Goal: Task Accomplishment & Management: Manage account settings

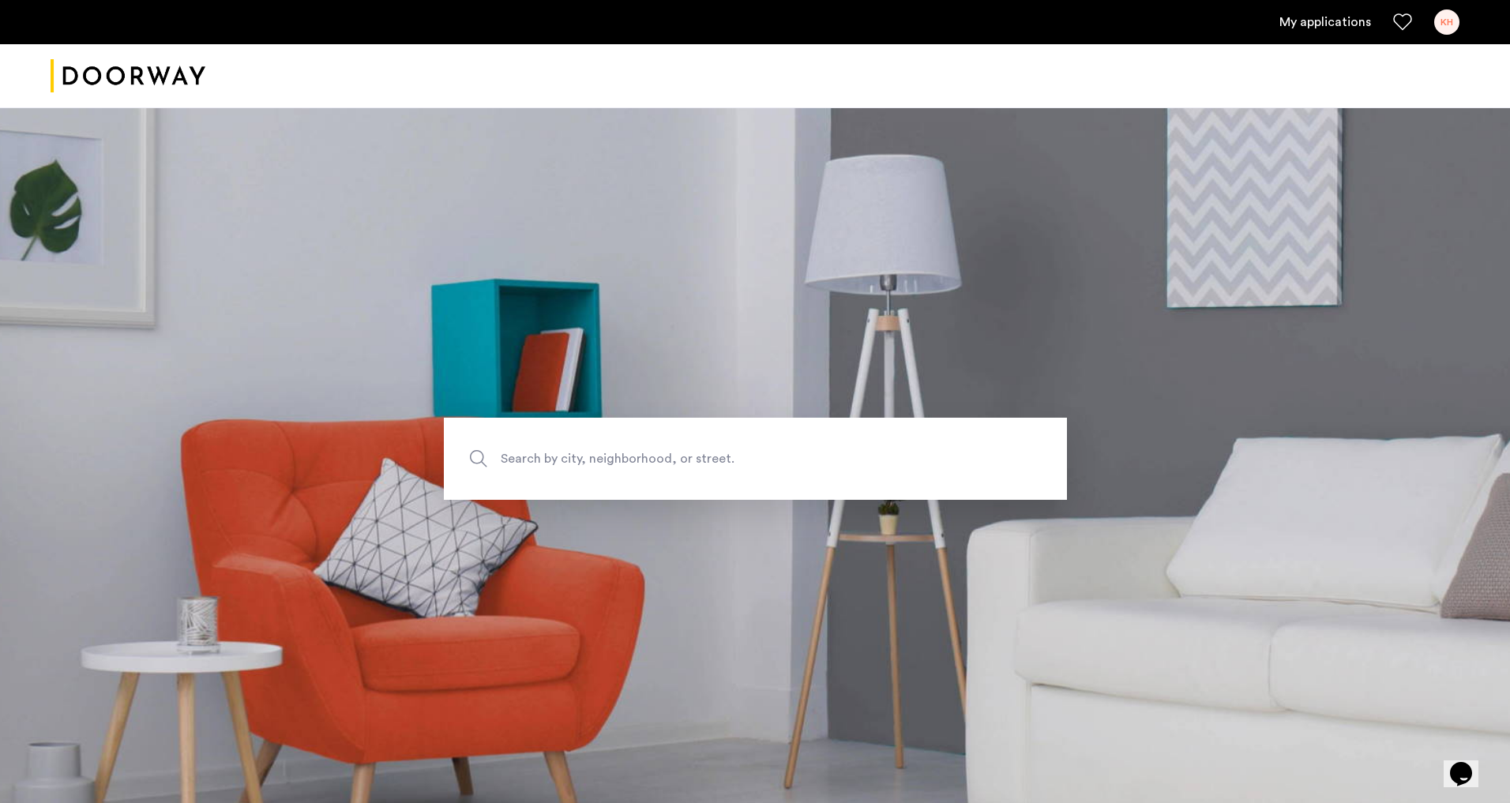
click at [1338, 29] on link "My applications" at bounding box center [1325, 22] width 92 height 19
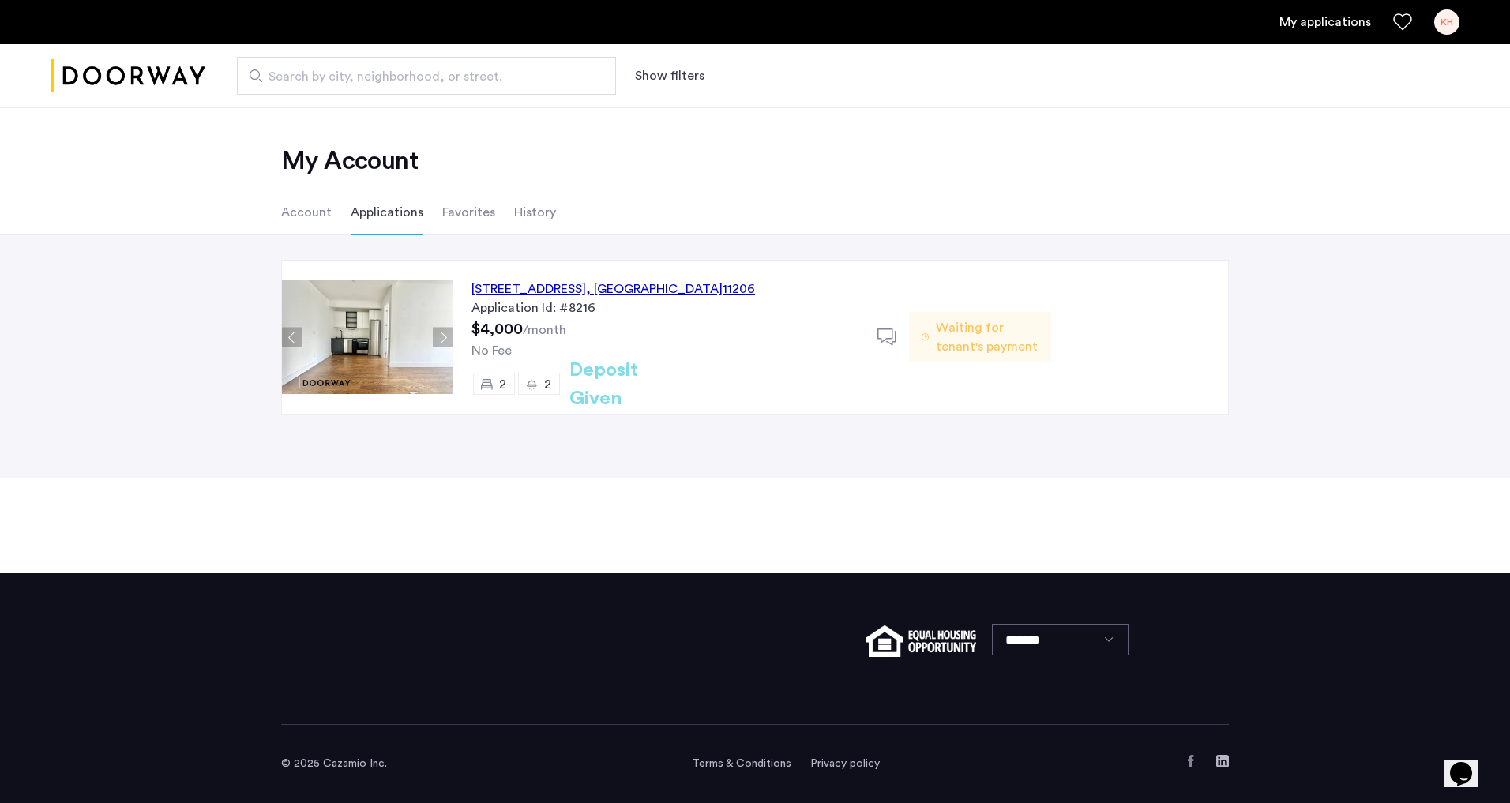
click at [441, 334] on button "Next apartment" at bounding box center [443, 338] width 20 height 20
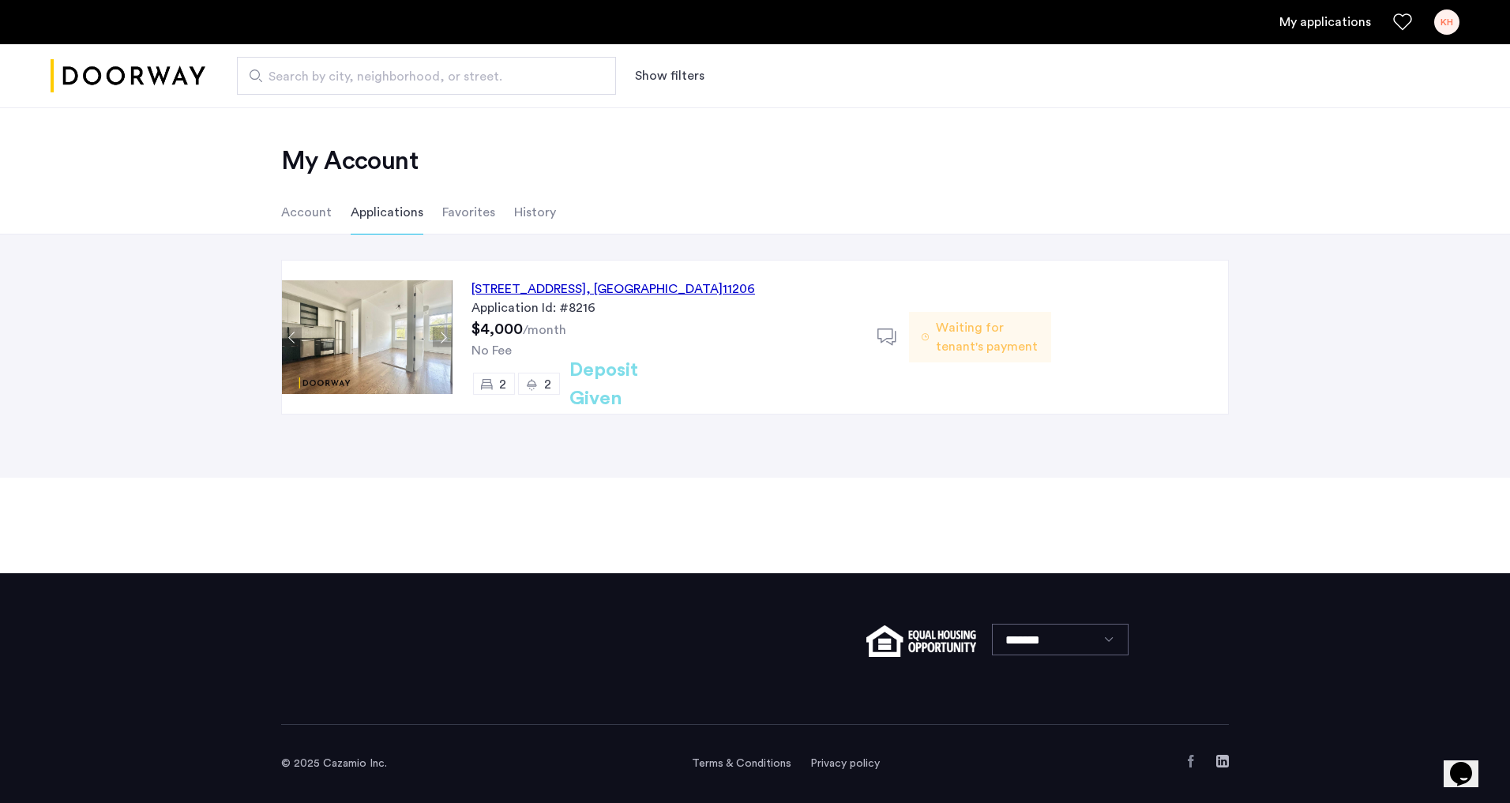
click at [458, 229] on li "Favorites" at bounding box center [468, 212] width 53 height 44
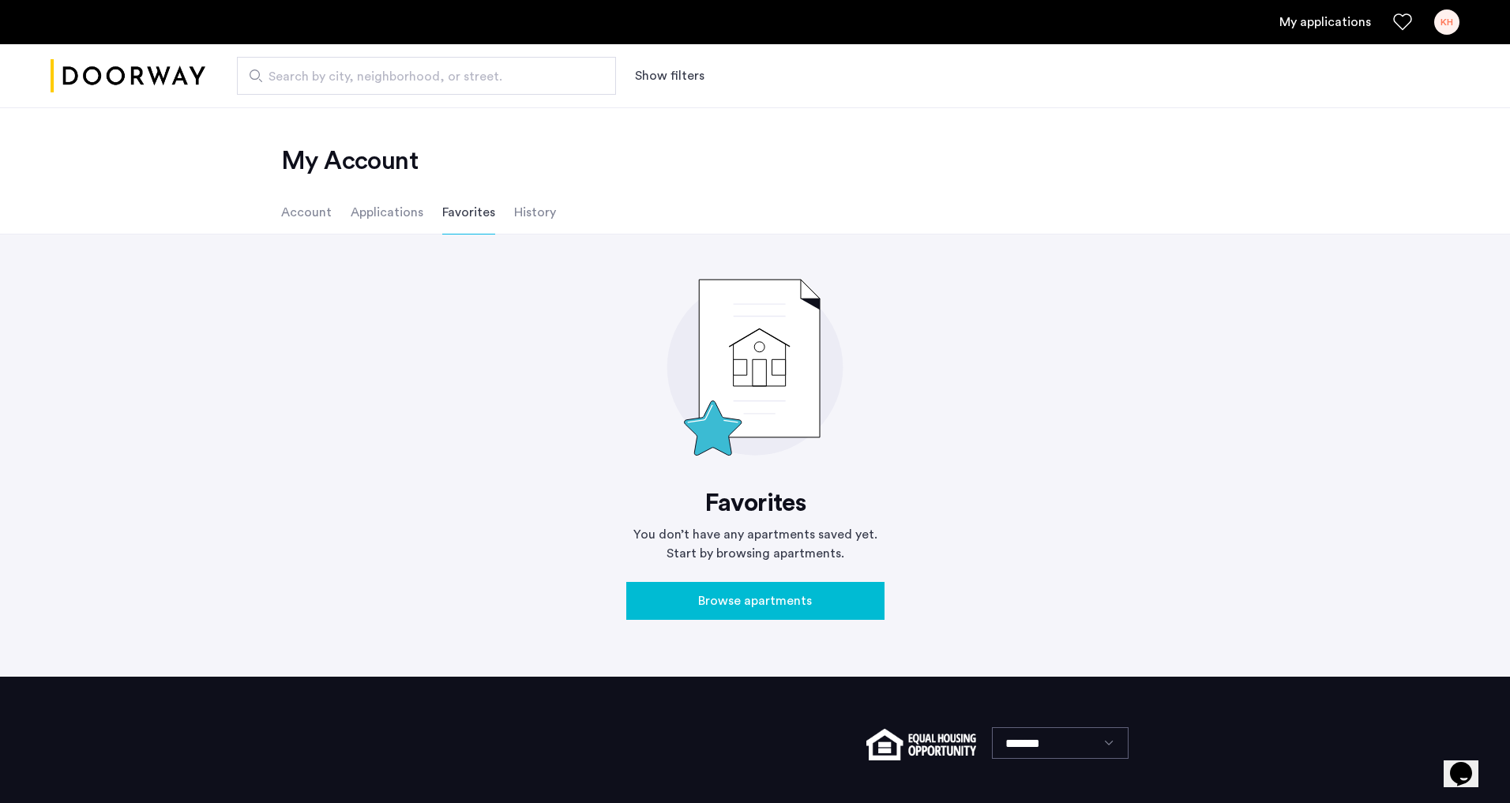
click at [525, 213] on li "History" at bounding box center [535, 212] width 42 height 44
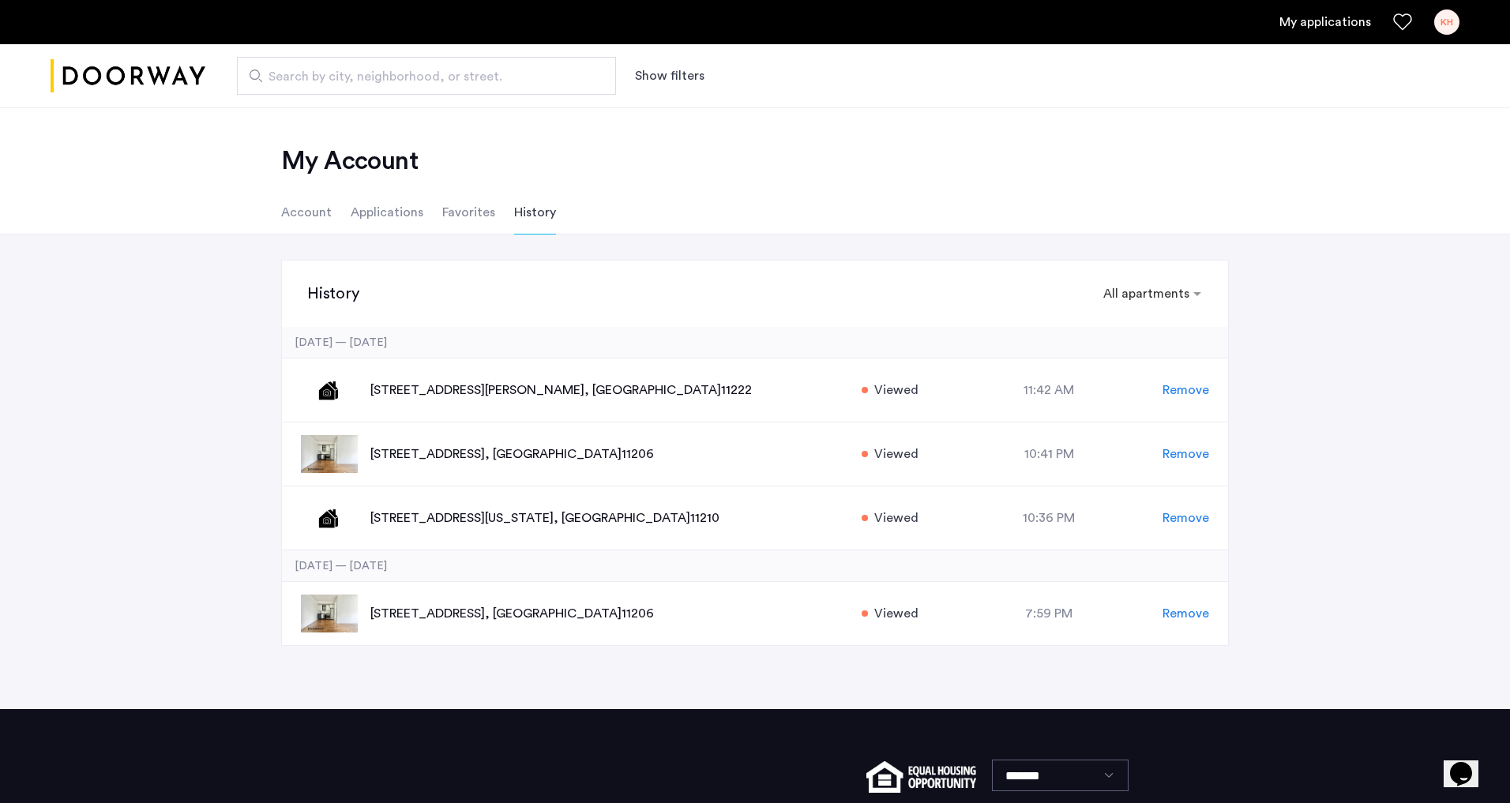
click at [391, 216] on li "Applications" at bounding box center [387, 212] width 73 height 44
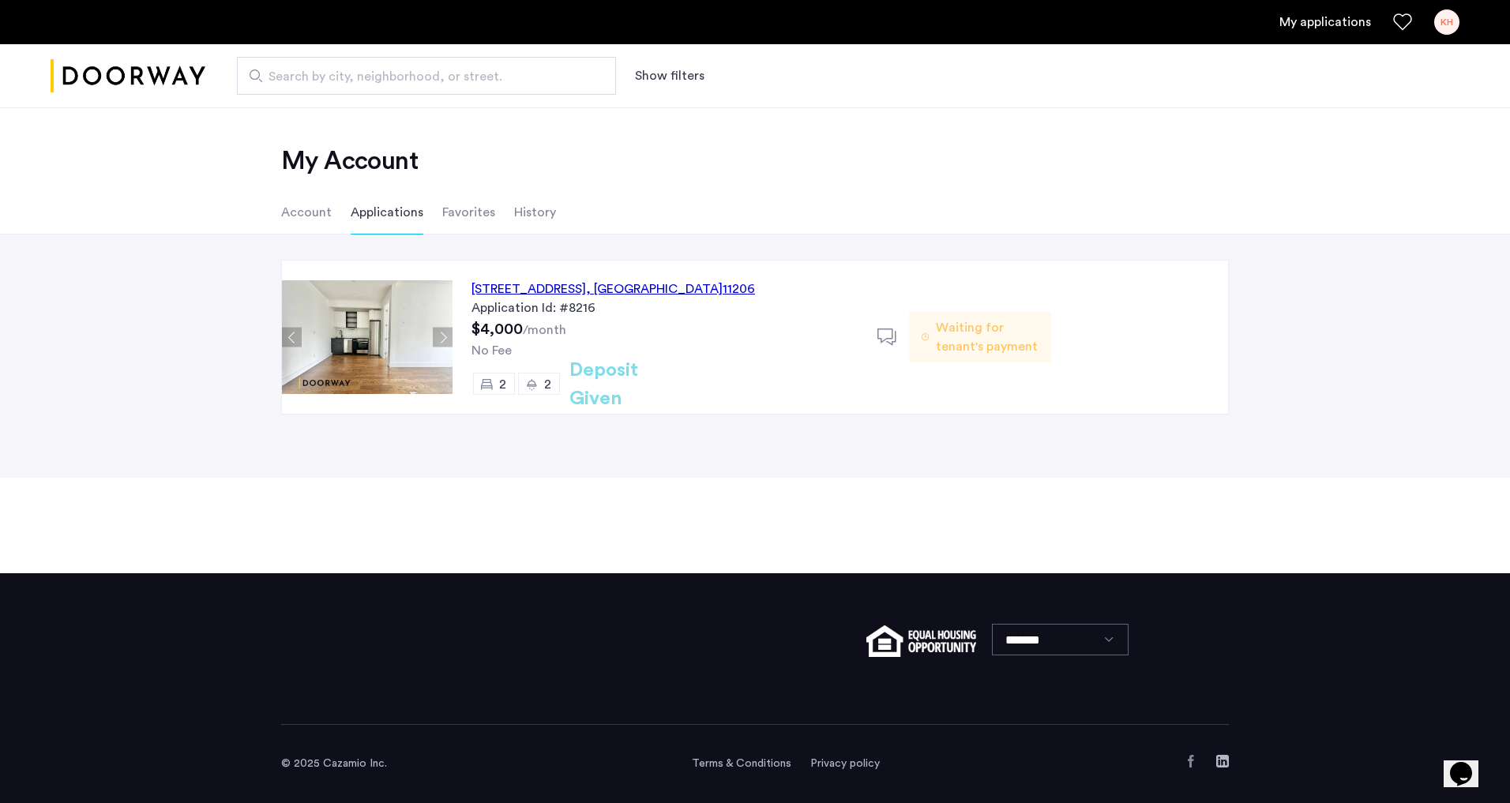
click at [527, 208] on li "History" at bounding box center [535, 212] width 42 height 44
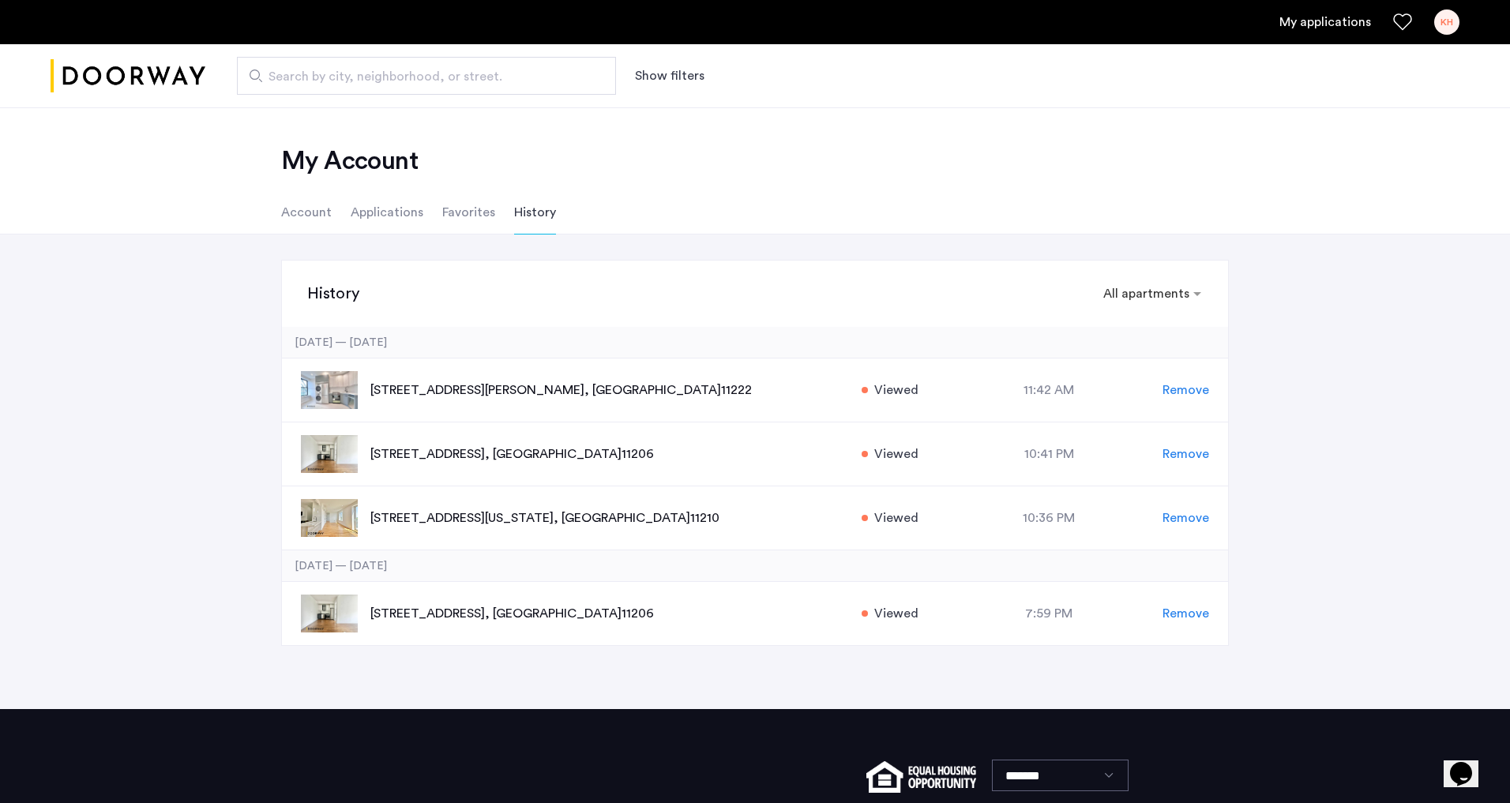
click at [372, 216] on li "Applications" at bounding box center [387, 212] width 73 height 44
